Goal: Find specific page/section: Find specific page/section

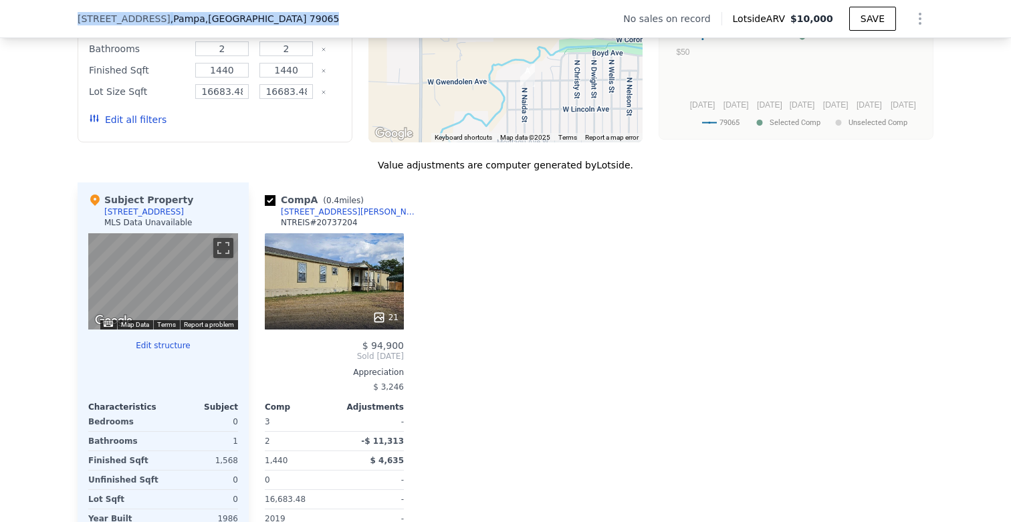
scroll to position [1157, 0]
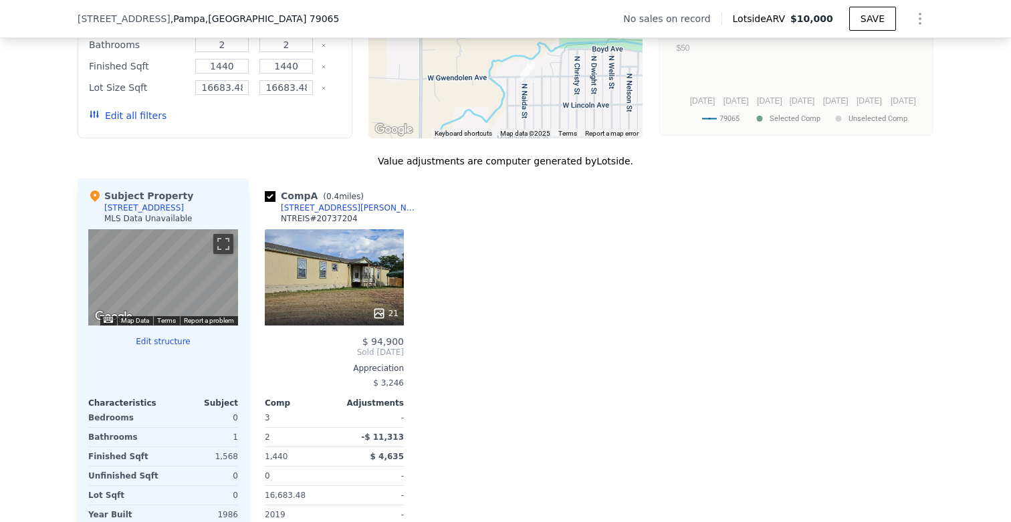
click at [332, 284] on div "21" at bounding box center [334, 277] width 139 height 96
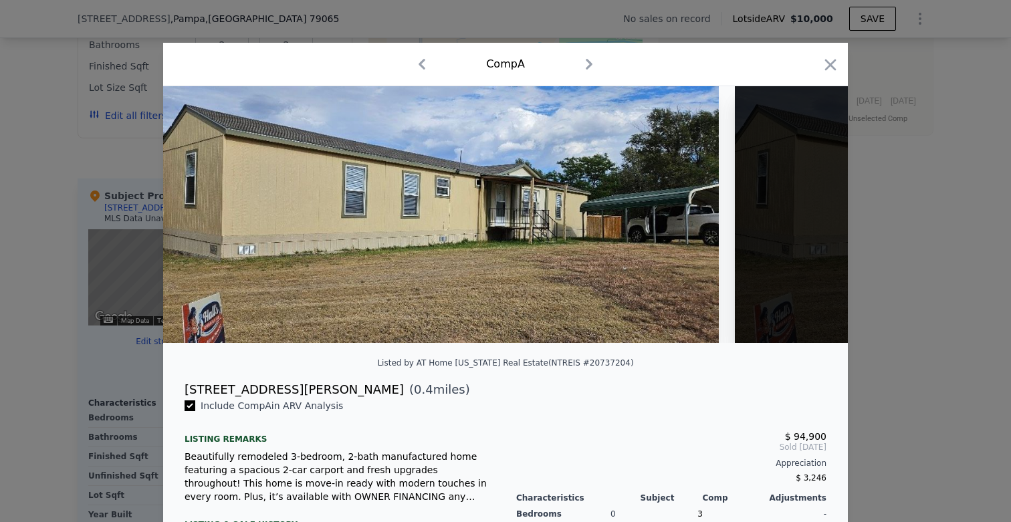
click at [588, 63] on icon "button" at bounding box center [588, 63] width 21 height 21
click at [588, 66] on icon "button" at bounding box center [588, 63] width 21 height 21
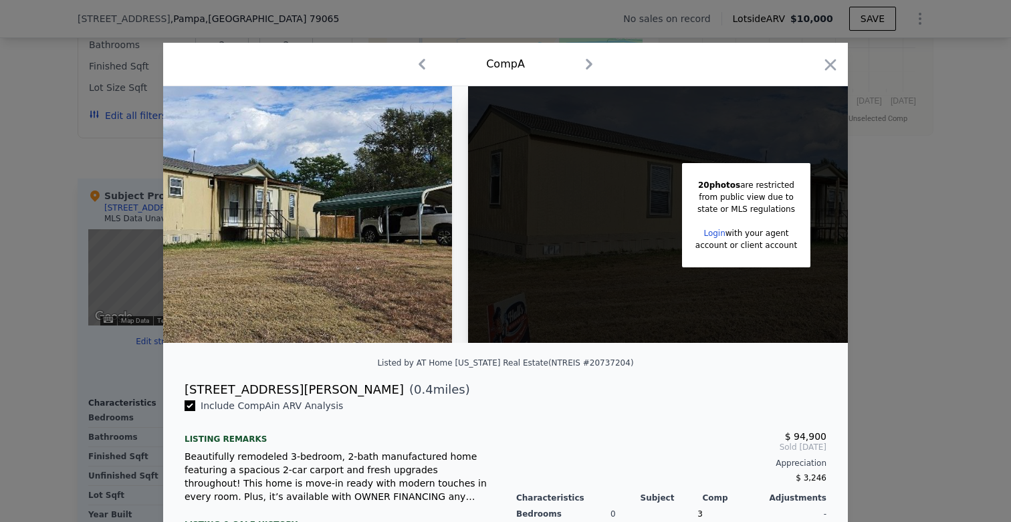
scroll to position [0, 255]
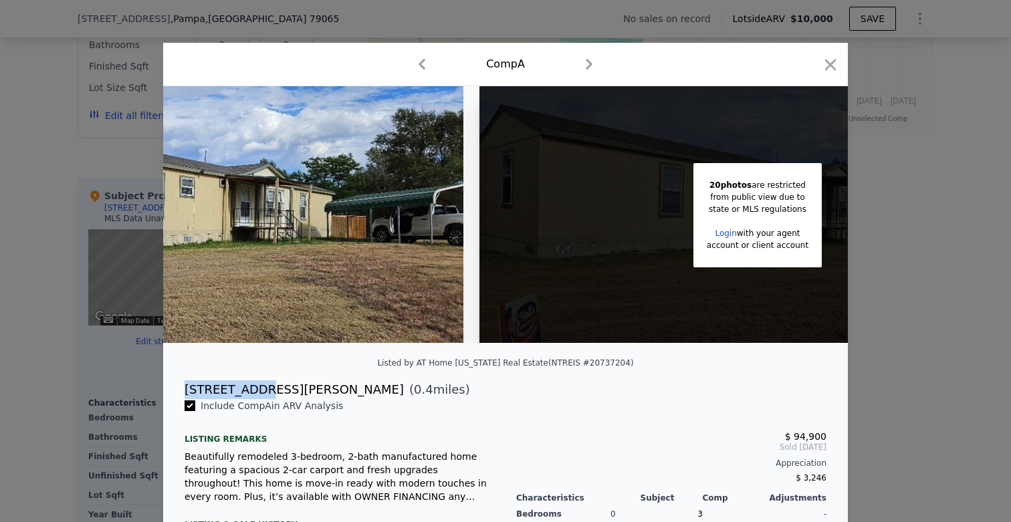
drag, startPoint x: 183, startPoint y: 390, endPoint x: 254, endPoint y: 391, distance: 70.9
click at [254, 391] on div "[STREET_ADDRESS][PERSON_NAME] ( 0.4 miles)" at bounding box center [505, 389] width 663 height 19
copy div "[STREET_ADDRESS][PERSON_NAME]"
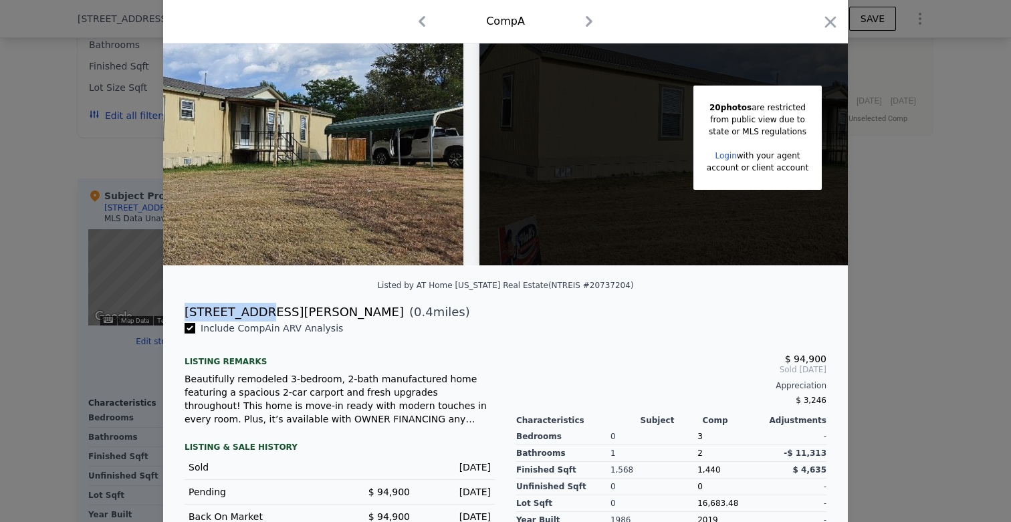
scroll to position [86, 0]
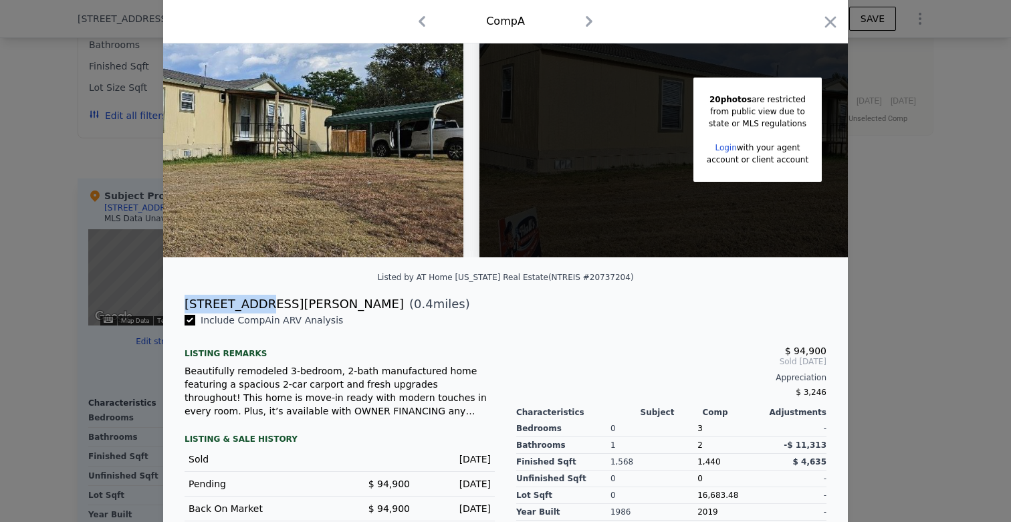
click at [592, 15] on icon "button" at bounding box center [588, 21] width 21 height 21
click at [830, 18] on icon "button" at bounding box center [830, 22] width 19 height 19
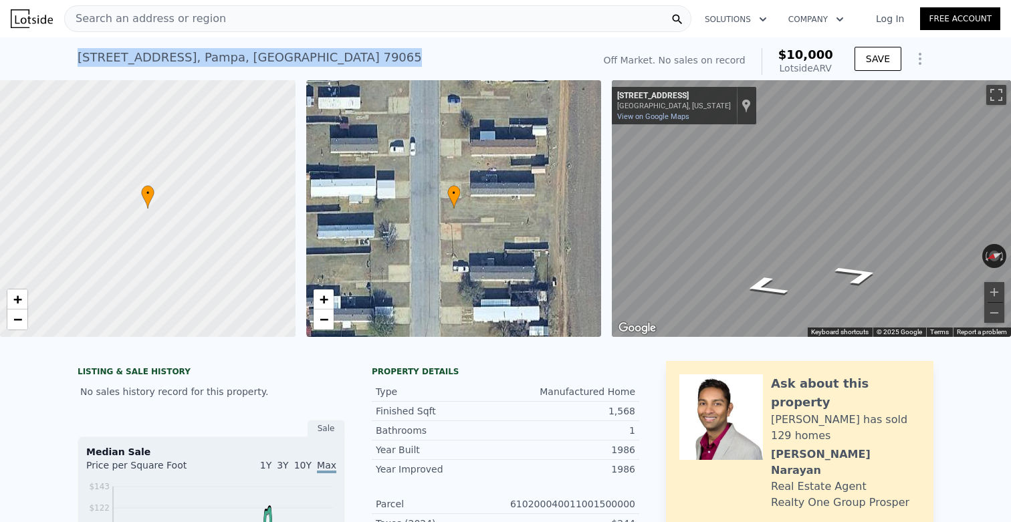
drag, startPoint x: 261, startPoint y: 57, endPoint x: 74, endPoint y: 58, distance: 187.8
click at [74, 58] on div "[STREET_ADDRESS] No sales on record (~ARV $10k ) Off Market. No sales on record…" at bounding box center [505, 58] width 1011 height 43
copy div "[STREET_ADDRESS]"
